Goal: Information Seeking & Learning: Understand process/instructions

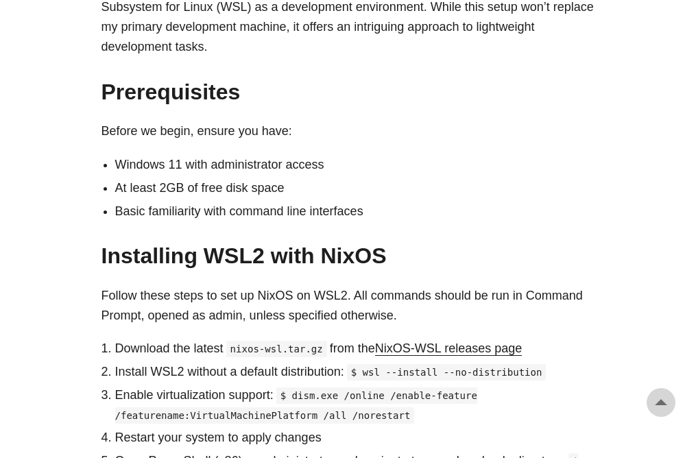
scroll to position [686, 0]
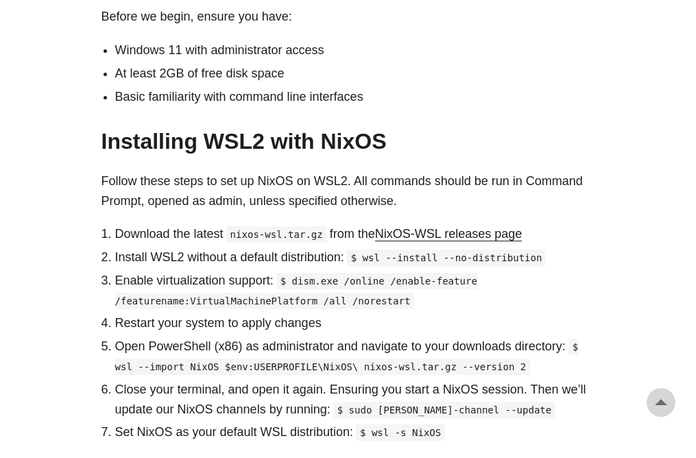
click at [243, 226] on code "nixos-wsl.tar.gz" at bounding box center [276, 234] width 101 height 16
click at [250, 248] on p "Install WSL2 without a default distribution: $ wsl --install --no-distribution" at bounding box center [355, 258] width 480 height 20
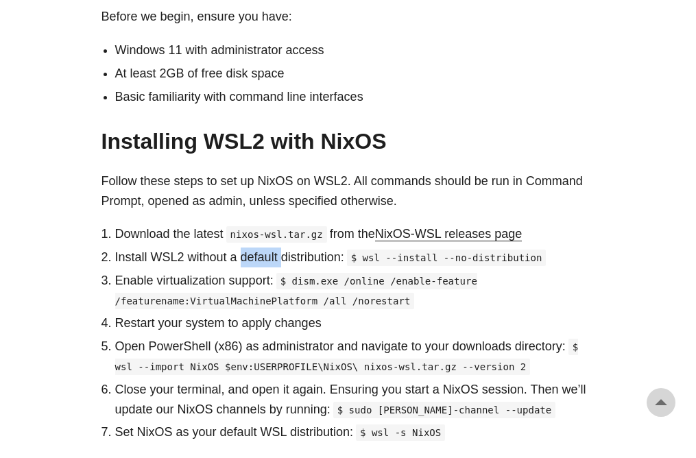
click at [250, 248] on p "Install WSL2 without a default distribution: $ wsl --install --no-distribution" at bounding box center [355, 258] width 480 height 20
click at [157, 224] on p "Download the latest nixos-wsl.tar.gz from the NixOS-WSL releases page" at bounding box center [355, 234] width 480 height 20
click at [300, 226] on code "nixos-wsl.tar.gz" at bounding box center [276, 234] width 101 height 16
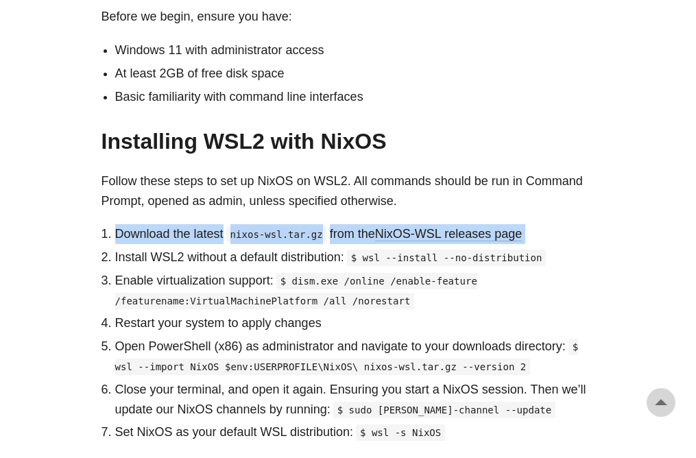
click at [300, 226] on code "nixos-wsl.tar.gz" at bounding box center [276, 234] width 101 height 16
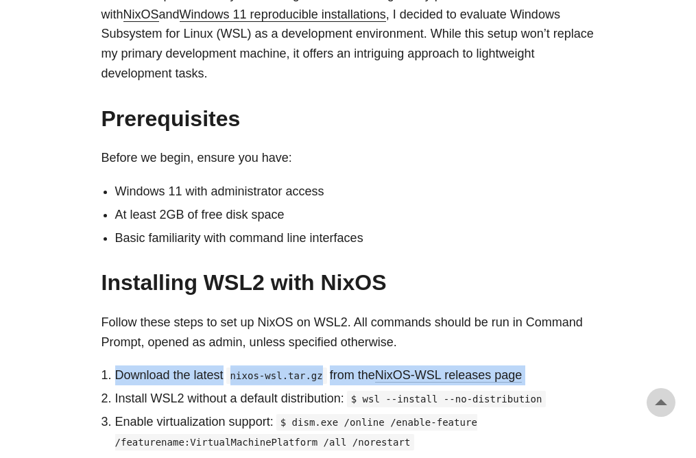
scroll to position [617, 0]
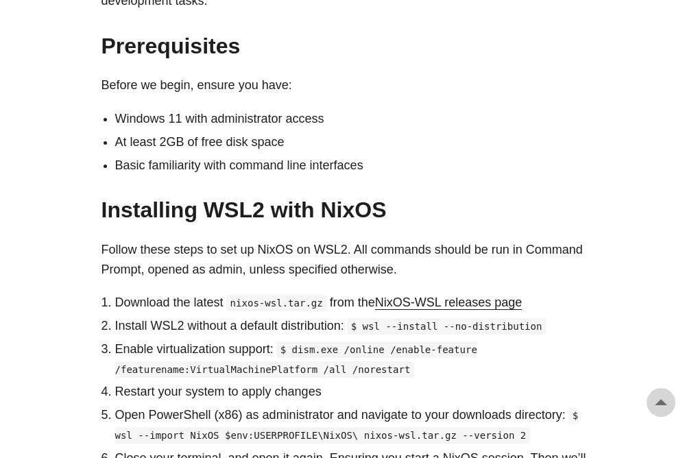
click at [266, 240] on p "Follow these steps to set up NixOS on WSL2. All commands should be run in Comma…" at bounding box center [348, 260] width 494 height 40
click at [393, 256] on p "Follow these steps to set up NixOS on WSL2. All commands should be run in Comma…" at bounding box center [348, 260] width 494 height 40
click at [446, 296] on link "NixOS-WSL releases page" at bounding box center [448, 303] width 147 height 14
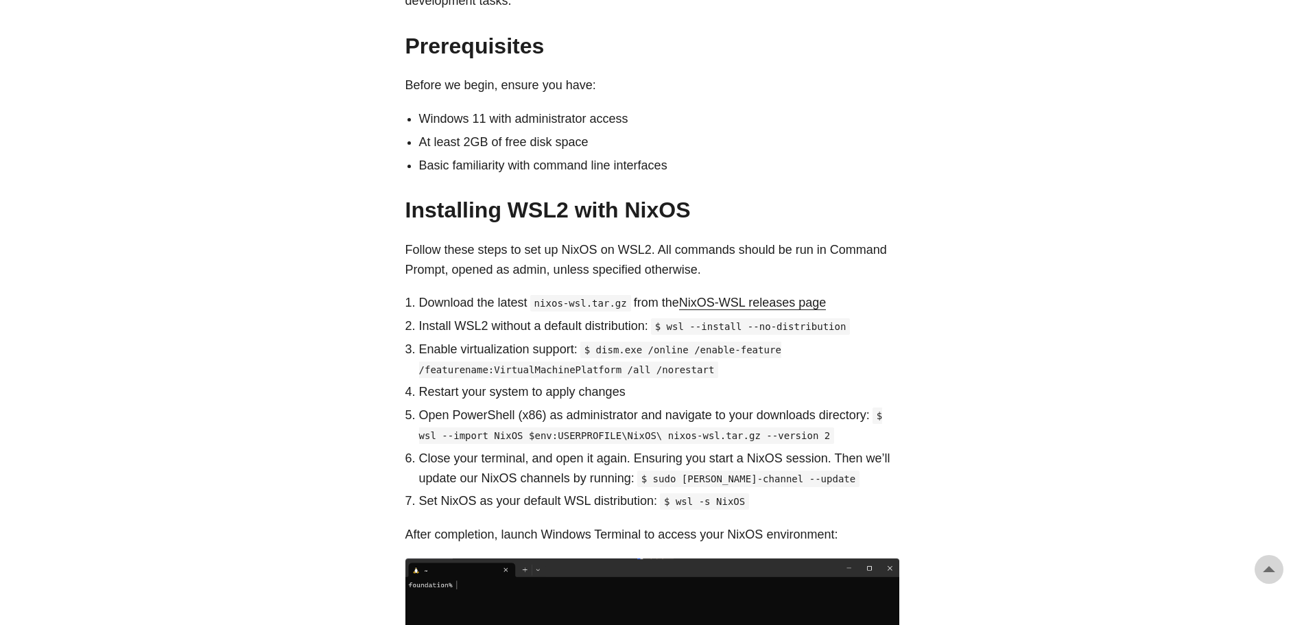
click at [695, 296] on link "NixOS-WSL releases page" at bounding box center [752, 303] width 147 height 14
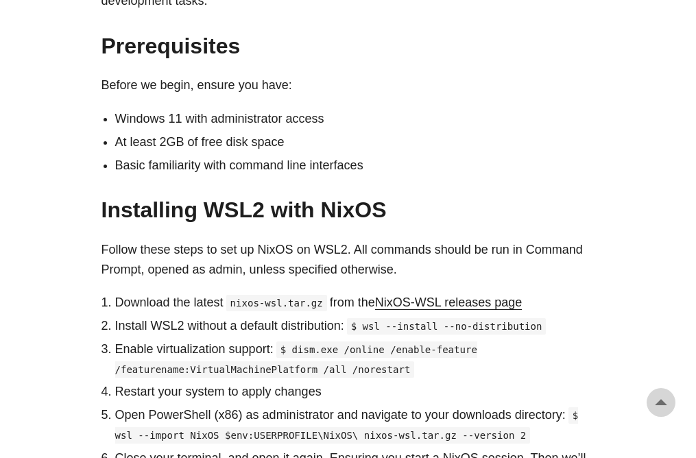
scroll to position [686, 0]
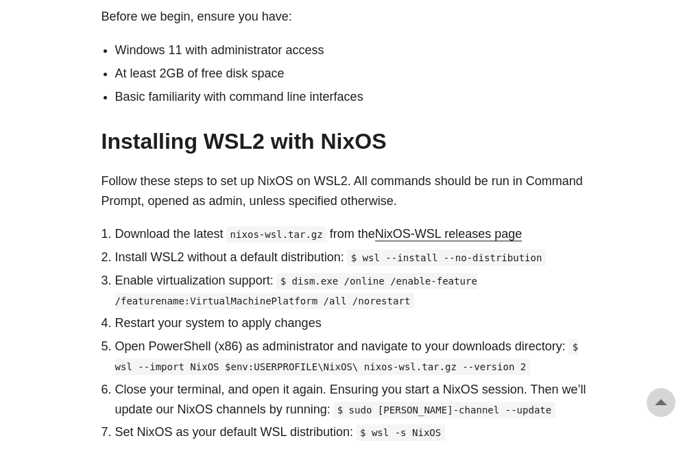
click at [228, 313] on p "Restart your system to apply changes" at bounding box center [355, 323] width 480 height 20
click at [119, 350] on code "$ wsl --import NixOS $env:USERPROFILE\NixOS\ nixos-wsl.tar.gz --version 2" at bounding box center [347, 357] width 464 height 36
click at [132, 224] on p "Download the latest nixos-wsl.tar.gz from the NixOS-WSL releases page" at bounding box center [355, 234] width 480 height 20
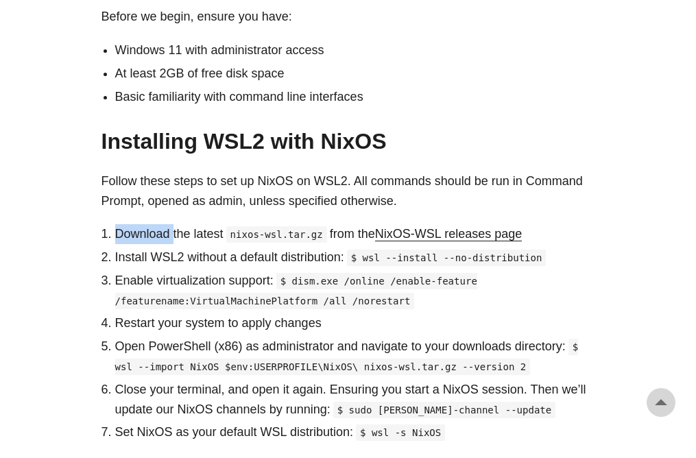
click at [137, 224] on p "Download the latest nixos-wsl.tar.gz from the NixOS-WSL releases page" at bounding box center [355, 234] width 480 height 20
drag, startPoint x: 232, startPoint y: 217, endPoint x: 317, endPoint y: 214, distance: 85.8
click at [317, 226] on code "nixos-wsl.tar.gz" at bounding box center [276, 234] width 101 height 16
click at [197, 248] on p "Install WSL2 without a default distribution: $ wsl --install --no-distribution" at bounding box center [355, 258] width 480 height 20
drag, startPoint x: 197, startPoint y: 242, endPoint x: 193, endPoint y: 251, distance: 9.8
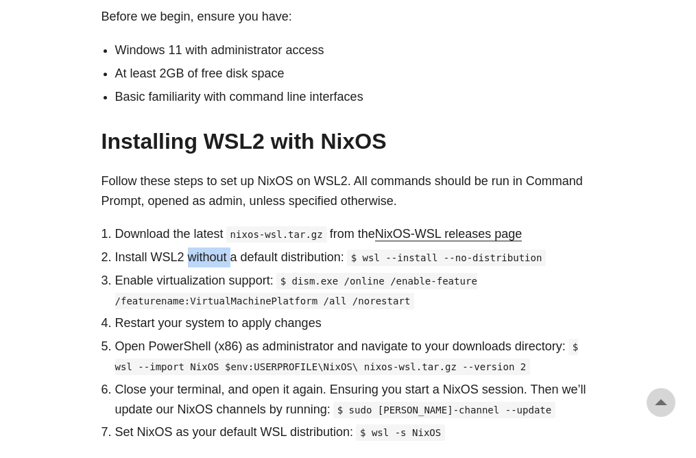
click at [197, 248] on p "Install WSL2 without a default distribution: $ wsl --install --no-distribution" at bounding box center [355, 258] width 480 height 20
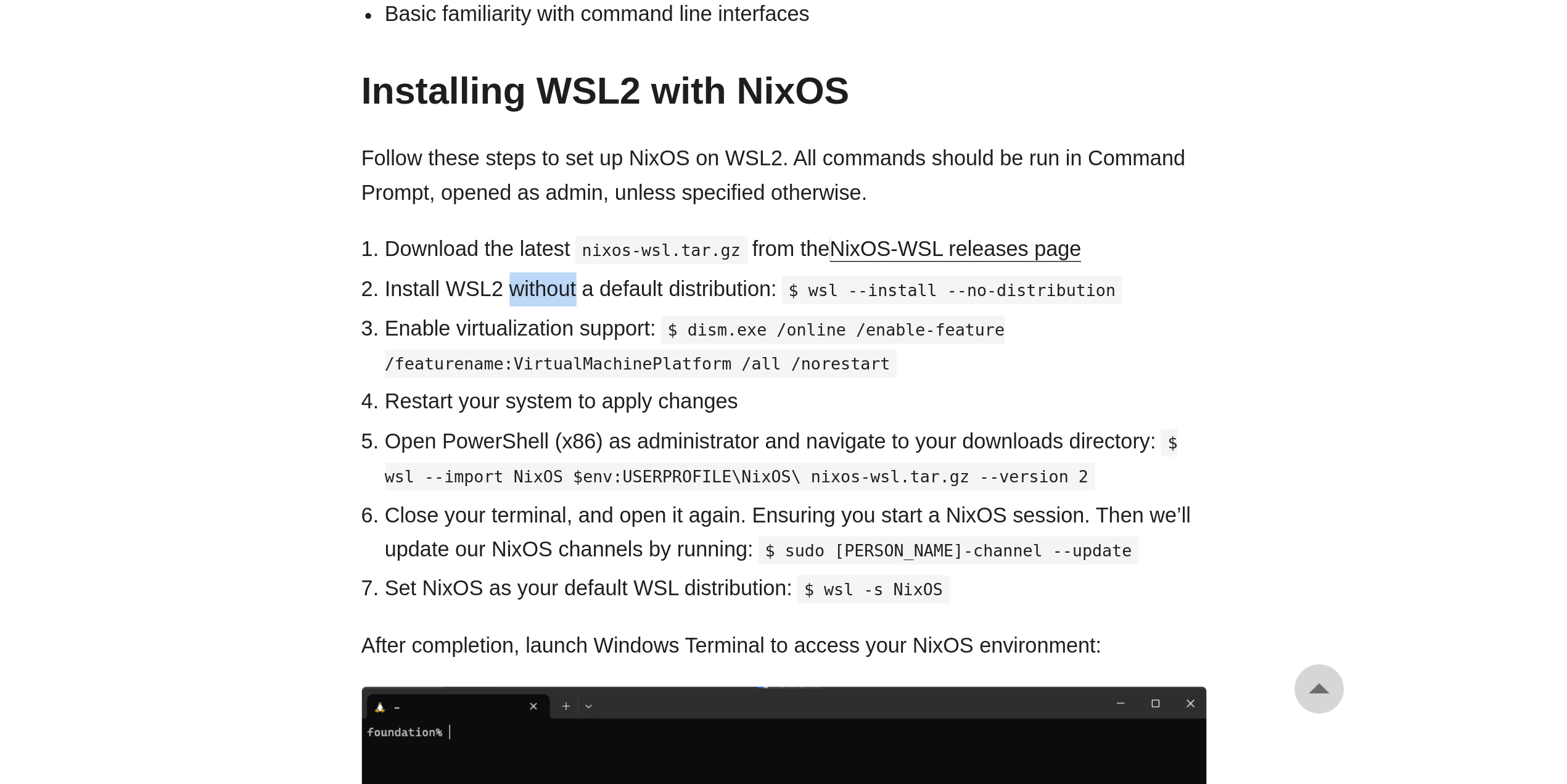
scroll to position [801, 0]
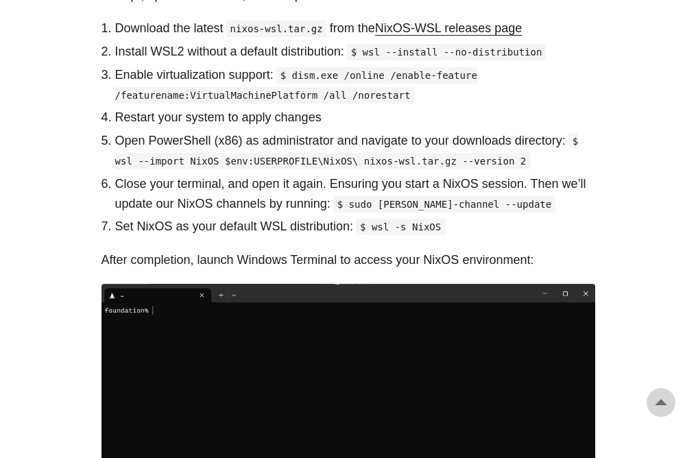
click at [197, 250] on p "After completion, launch Windows Terminal to access your NixOS environment:" at bounding box center [348, 260] width 494 height 20
click at [176, 217] on p "Set NixOS as your default WSL distribution: $ wsl -s NixOS" at bounding box center [355, 227] width 480 height 20
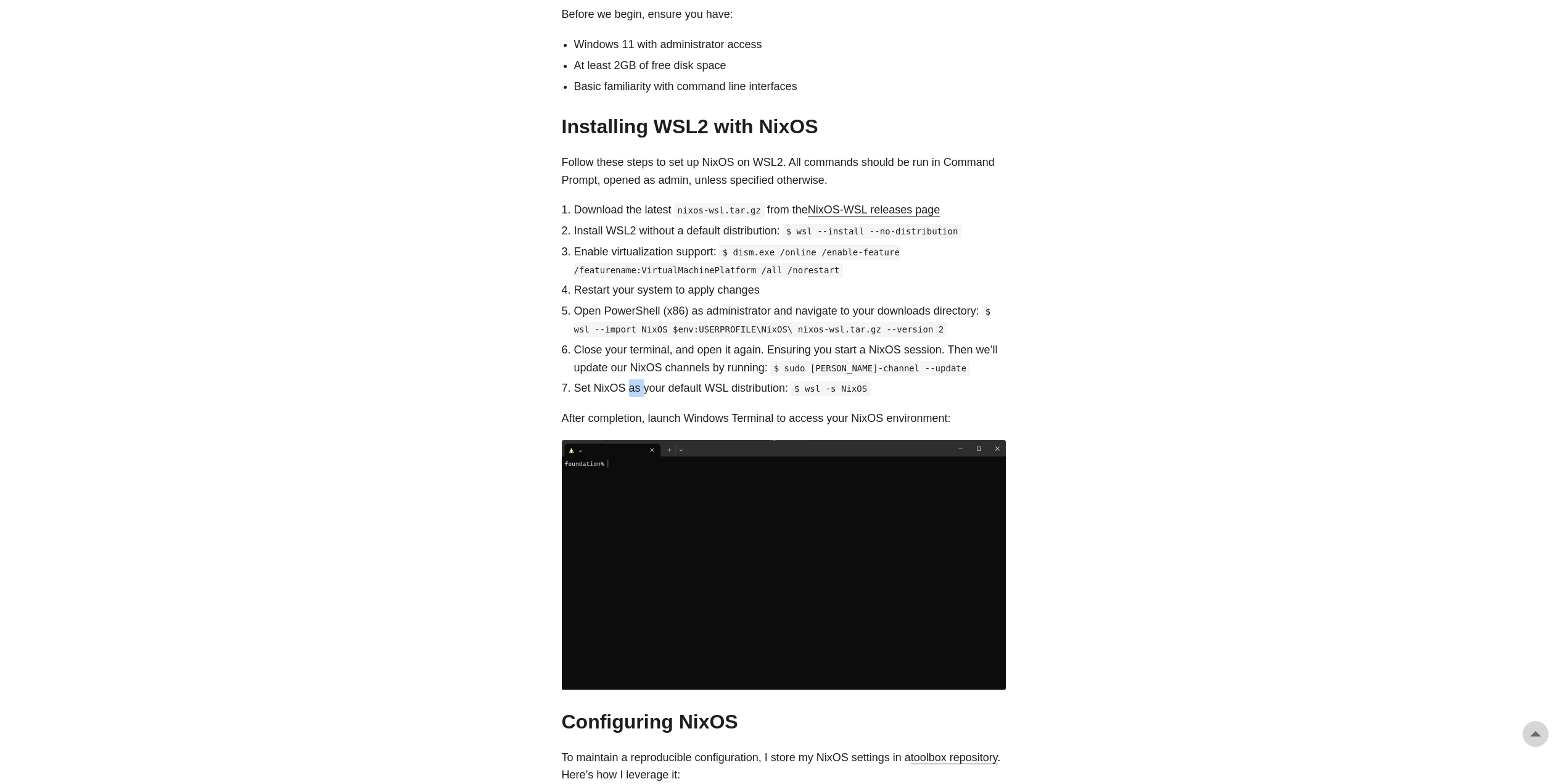
scroll to position [617, 0]
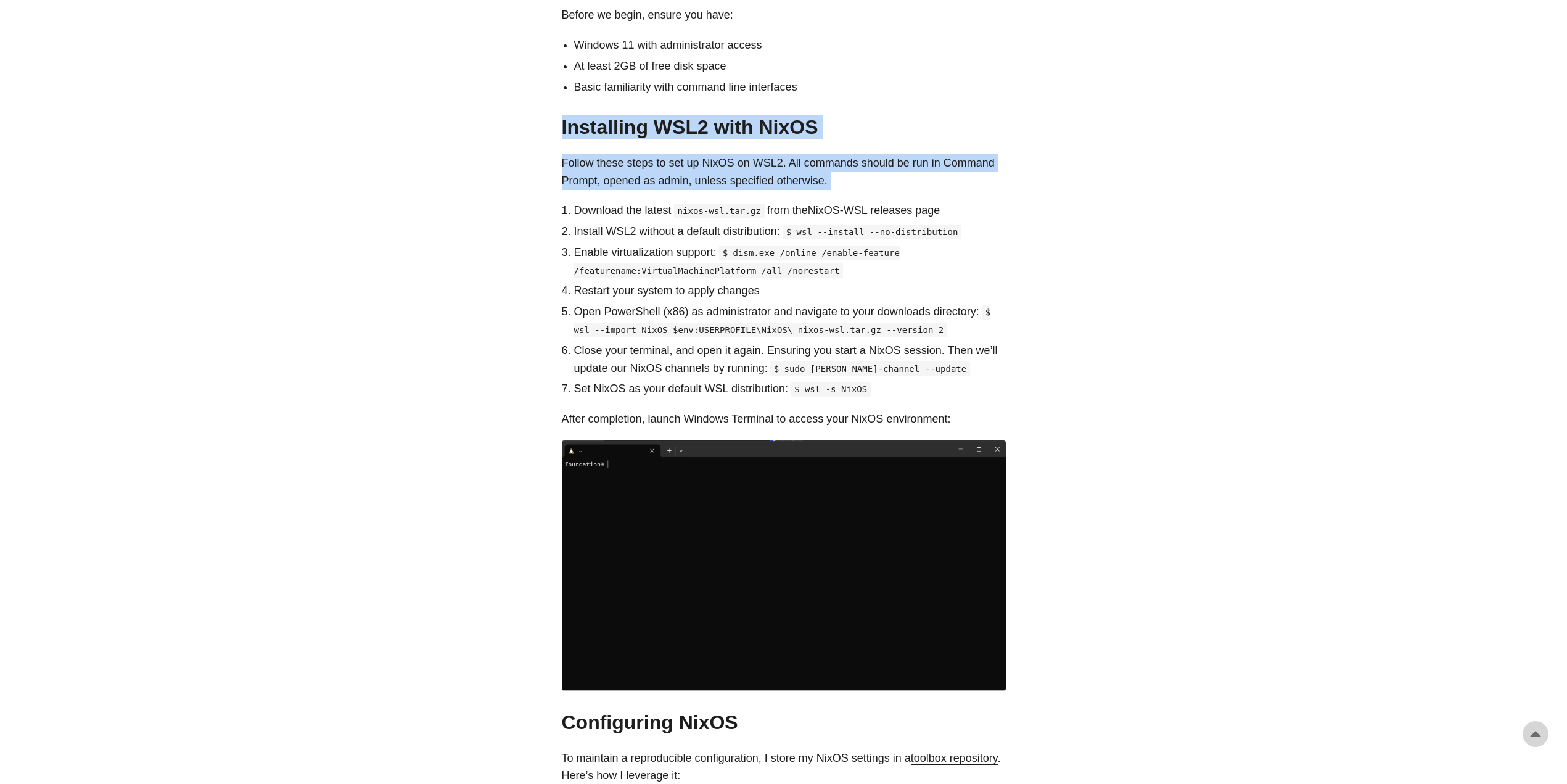
drag, startPoint x: 545, startPoint y: 111, endPoint x: 1082, endPoint y: 193, distance: 543.2
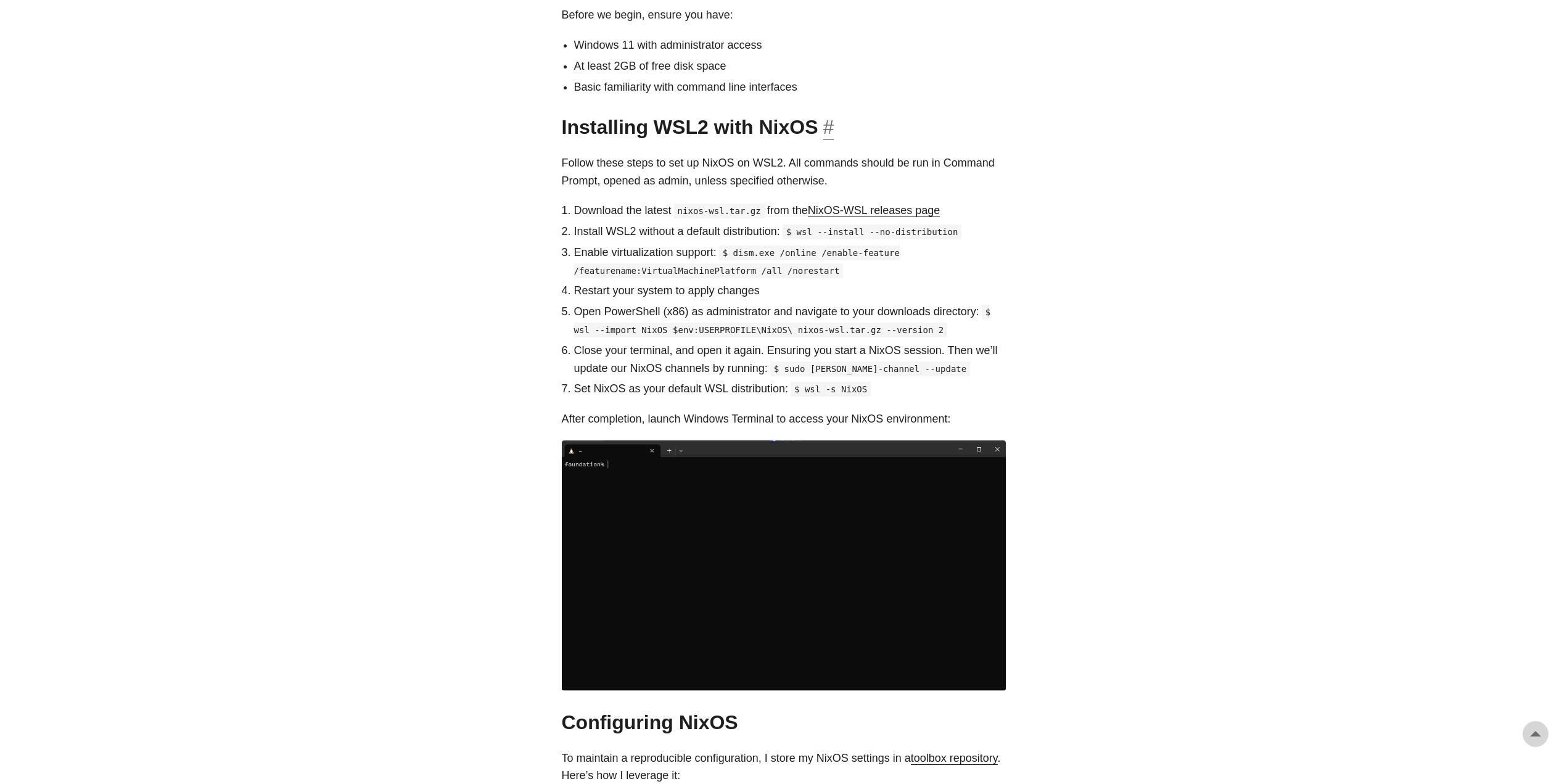
click at [568, 115] on h2 "Installing WSL2 with NixOS #" at bounding box center [784, 127] width 444 height 23
drag, startPoint x: 681, startPoint y: 193, endPoint x: 762, endPoint y: 192, distance: 81.0
click at [625, 201] on p "Download the latest nixos-wsl.tar.gz from the NixOS-WSL releases page" at bounding box center [790, 210] width 432 height 18
